Goal: Information Seeking & Learning: Learn about a topic

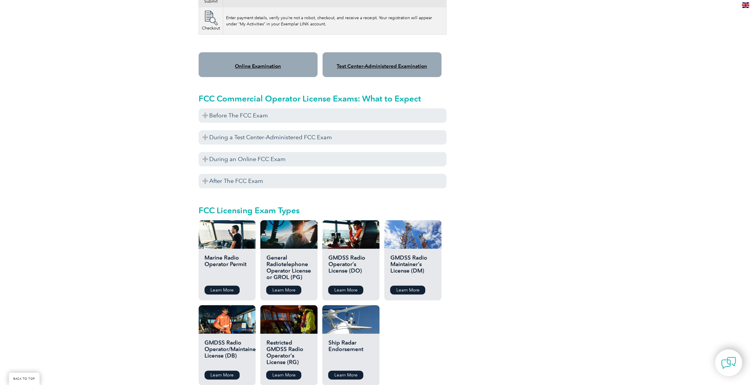
scroll to position [501, 0]
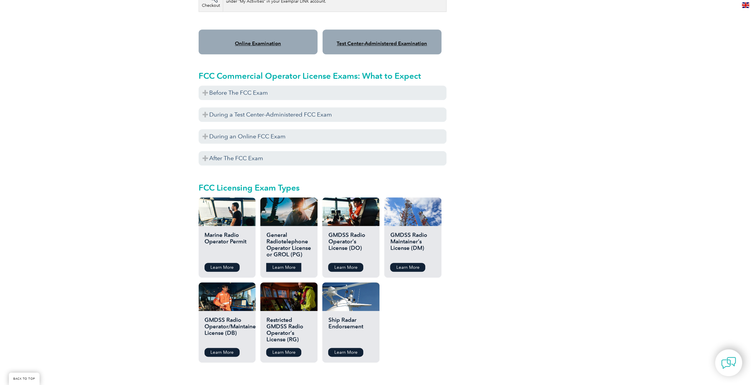
click at [286, 263] on link "Learn More" at bounding box center [283, 267] width 35 height 9
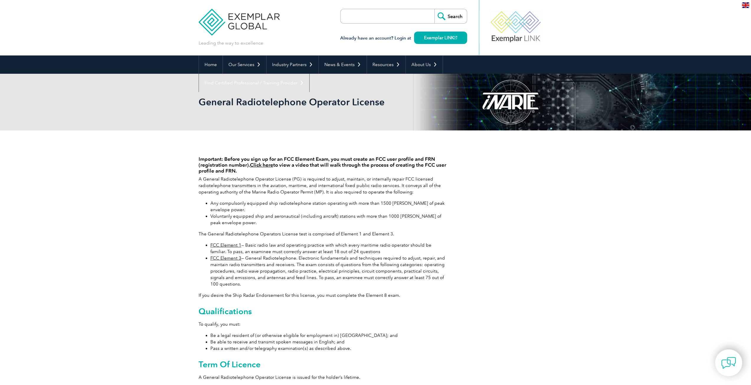
click at [230, 245] on link "FCC Element 1" at bounding box center [225, 244] width 31 height 5
